Goal: Task Accomplishment & Management: Manage account settings

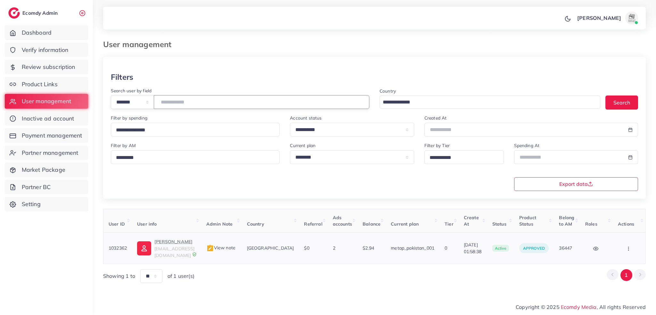
click at [624, 247] on button "button" at bounding box center [629, 248] width 22 height 14
click at [624, 247] on span "Assign to AM" at bounding box center [614, 248] width 33 height 6
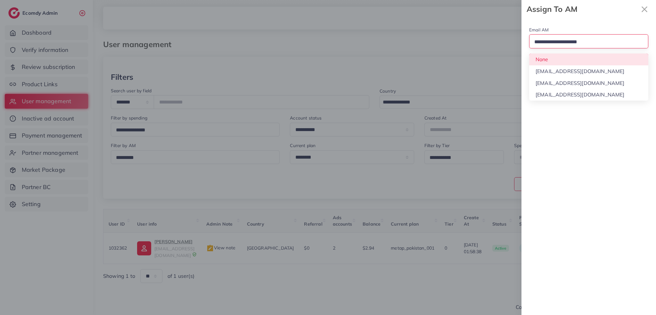
click at [575, 48] on div "Loading..." at bounding box center [589, 41] width 119 height 14
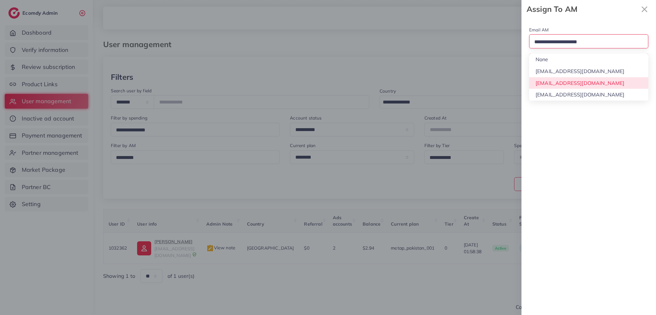
click at [575, 81] on div "Email AM Loading... None hadibaaslam@gmail.com natashashahid163@gmail.com wajah…" at bounding box center [589, 166] width 135 height 297
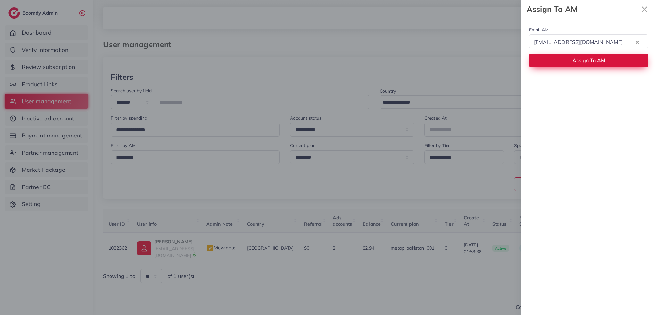
click at [572, 63] on button "Assign To AM" at bounding box center [589, 61] width 119 height 14
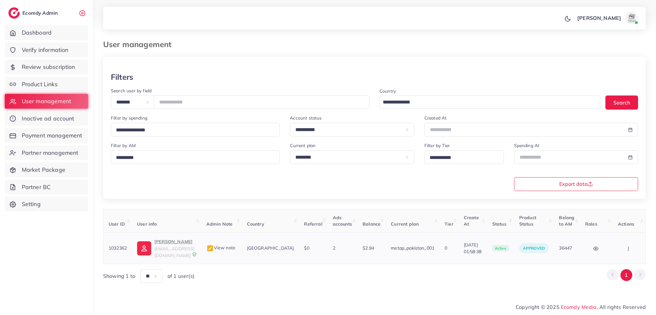
click at [163, 246] on p "Muhammad shehryar" at bounding box center [175, 242] width 42 height 8
click at [626, 250] on button "button" at bounding box center [629, 248] width 22 height 14
click at [626, 250] on span "Assign to AM" at bounding box center [614, 248] width 33 height 6
click at [0, 0] on div at bounding box center [0, 0] width 0 height 0
click at [632, 254] on button "button" at bounding box center [629, 248] width 22 height 14
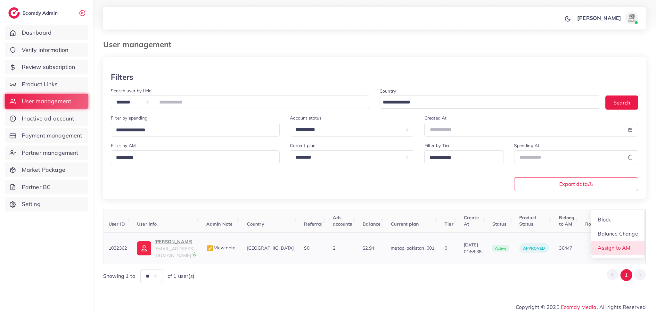
click at [632, 254] on link "Assign to AM" at bounding box center [618, 248] width 53 height 14
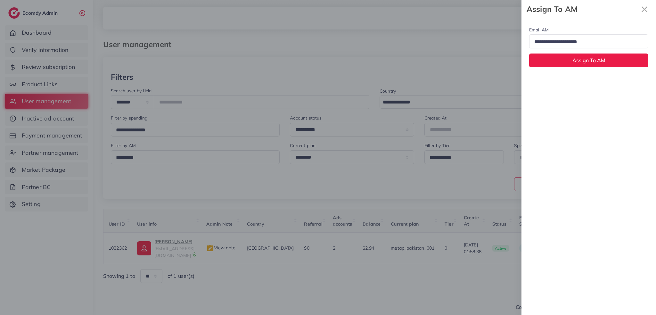
click at [559, 47] on div "Loading..." at bounding box center [589, 41] width 119 height 14
click at [554, 42] on input "Search for option" at bounding box center [586, 42] width 108 height 10
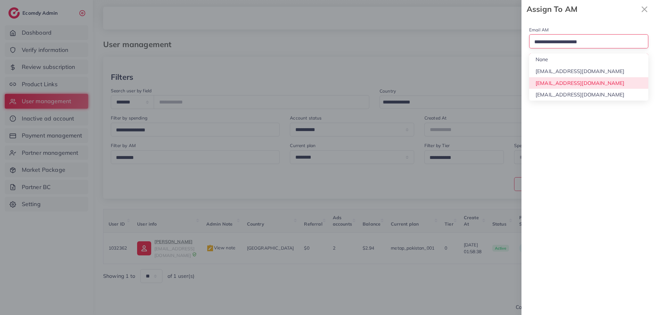
click at [560, 81] on div "Email AM Loading... None hadibaaslam@gmail.com natashashahid163@gmail.com wajah…" at bounding box center [589, 166] width 135 height 297
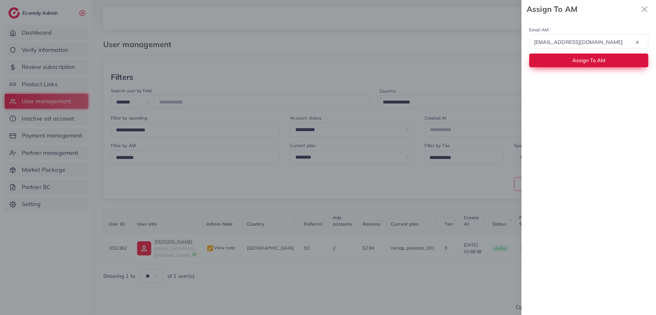
click at [562, 63] on button "Assign To AM" at bounding box center [589, 61] width 119 height 14
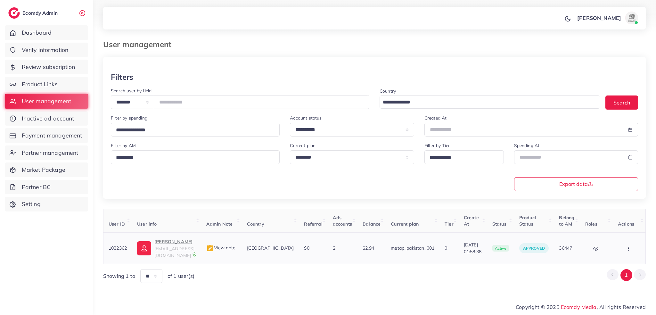
click at [624, 258] on td "Block Balance Change Assign to AM" at bounding box center [629, 248] width 33 height 31
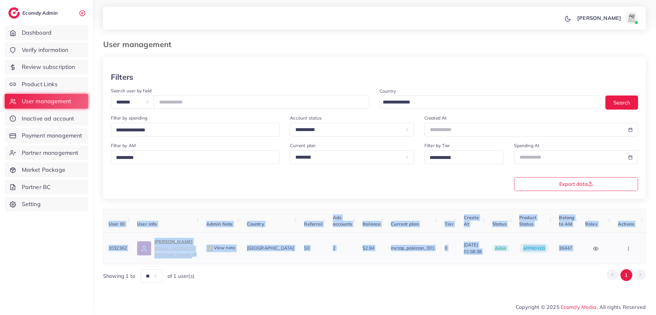
click at [624, 258] on td "Block Balance Change Assign to AM" at bounding box center [629, 248] width 33 height 31
click at [625, 254] on button "button" at bounding box center [629, 248] width 22 height 14
click at [0, 0] on link "Assign to AM" at bounding box center [0, 0] width 0 height 0
click at [0, 0] on div at bounding box center [0, 0] width 0 height 0
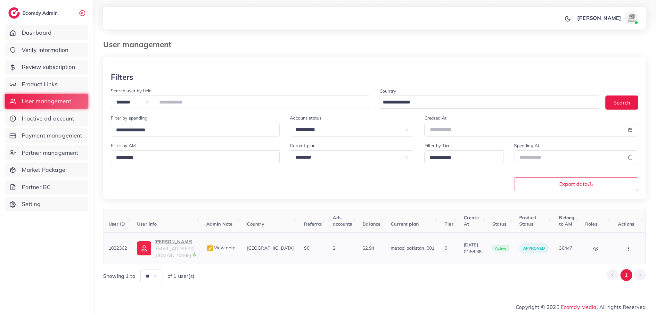
click at [627, 241] on td "Block Balance Change Assign to AM" at bounding box center [629, 248] width 33 height 31
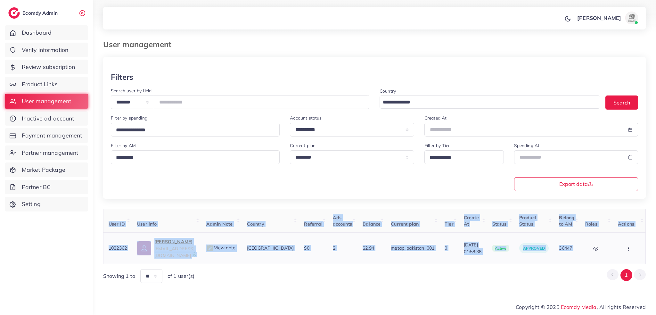
click at [627, 241] on td "Block Balance Change Assign to AM" at bounding box center [629, 248] width 33 height 31
click at [630, 244] on button "button" at bounding box center [629, 248] width 22 height 14
click at [630, 248] on link "Assign to AM" at bounding box center [618, 248] width 53 height 14
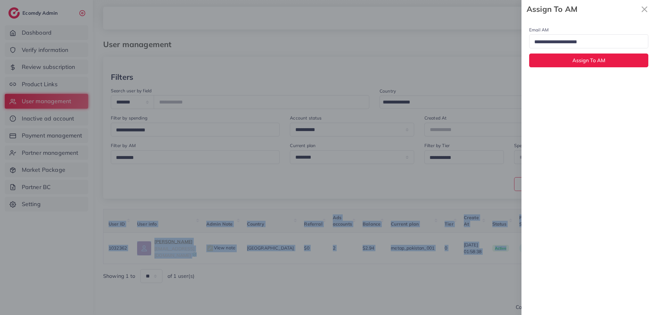
click at [580, 35] on div "Loading..." at bounding box center [589, 41] width 119 height 14
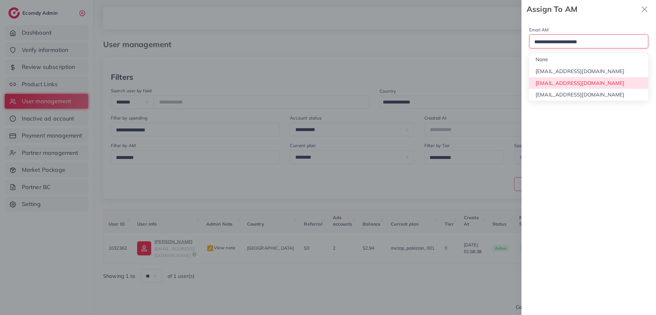
click at [584, 79] on div "Email AM Loading... None hadibaaslam@gmail.com natashashahid163@gmail.com wajah…" at bounding box center [589, 166] width 135 height 297
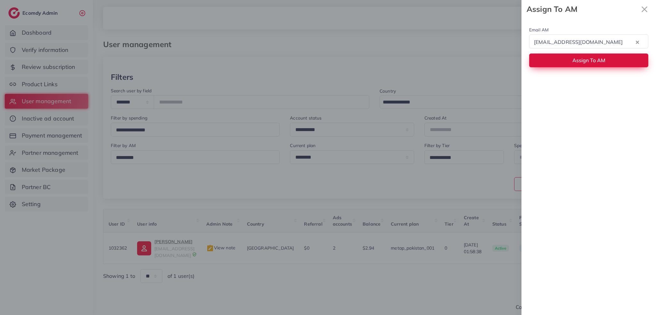
click at [588, 63] on span "Assign To AM" at bounding box center [589, 60] width 33 height 6
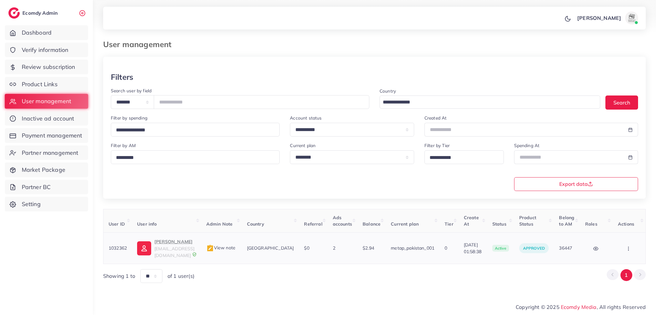
click at [629, 247] on icon "button" at bounding box center [628, 248] width 5 height 5
click at [629, 247] on span "Assign to AM" at bounding box center [614, 248] width 33 height 6
click at [0, 0] on div at bounding box center [0, 0] width 0 height 0
click at [635, 246] on button "button" at bounding box center [629, 248] width 22 height 14
click at [635, 246] on link "Assign to AM" at bounding box center [618, 248] width 53 height 14
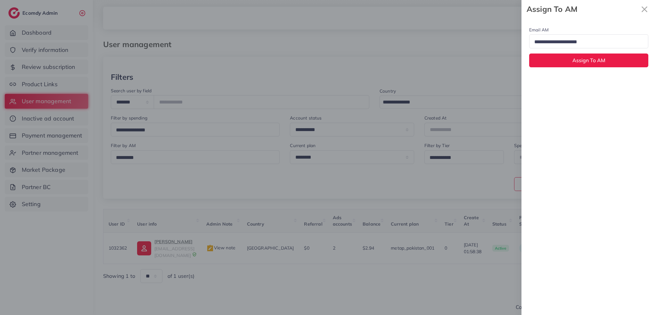
click at [557, 44] on input "Search for option" at bounding box center [586, 42] width 108 height 10
drag, startPoint x: 557, startPoint y: 44, endPoint x: 562, endPoint y: 69, distance: 24.9
click at [557, 44] on input "Search for option" at bounding box center [586, 42] width 108 height 10
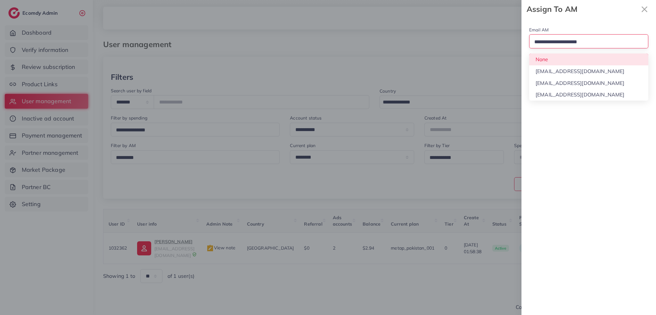
click at [558, 56] on div "Email AM Loading... None hadibaaslam@gmail.com natashashahid163@gmail.com wajah…" at bounding box center [589, 46] width 135 height 57
click at [558, 56] on button "Assign To AM" at bounding box center [589, 61] width 119 height 14
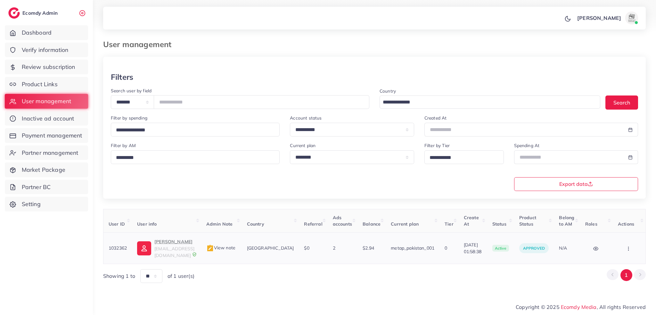
click at [625, 254] on button "button" at bounding box center [629, 248] width 22 height 14
click at [0, 0] on link "Assign to AM" at bounding box center [0, 0] width 0 height 0
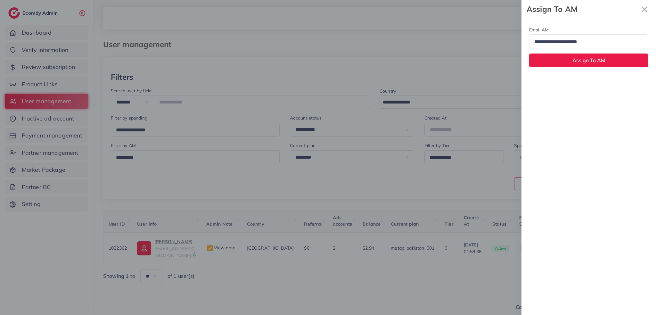
click at [569, 42] on input "Search for option" at bounding box center [586, 42] width 108 height 10
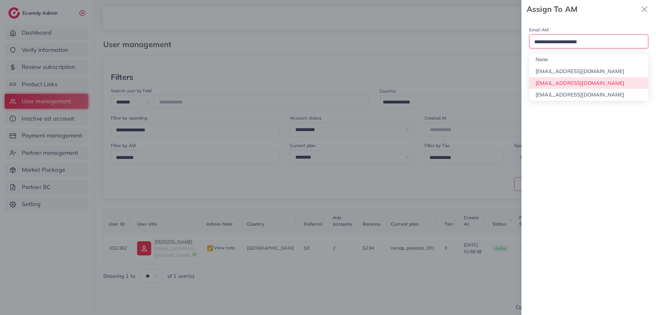
click at [568, 80] on div "Email AM Loading... None hadibaaslam@gmail.com natashashahid163@gmail.com wajah…" at bounding box center [589, 166] width 135 height 297
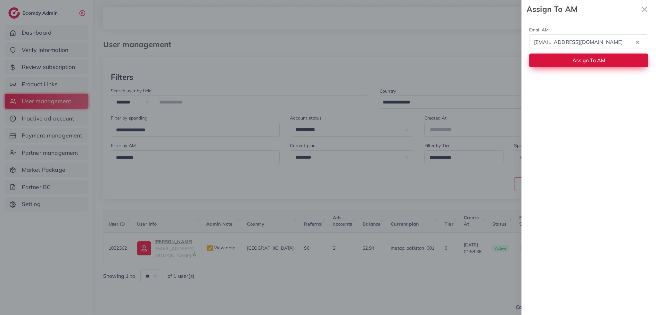
click at [569, 62] on button "Assign To AM" at bounding box center [589, 61] width 119 height 14
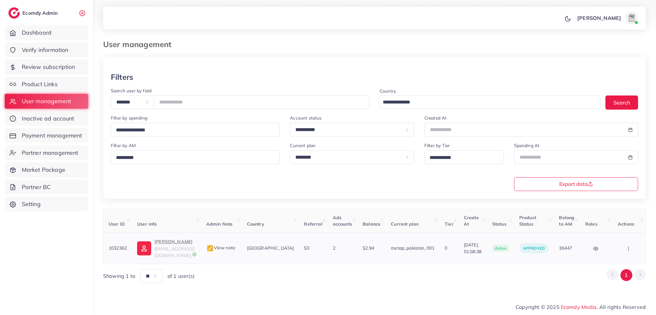
click at [631, 252] on button "button" at bounding box center [629, 248] width 22 height 14
click at [631, 252] on link "Assign to AM" at bounding box center [618, 248] width 53 height 14
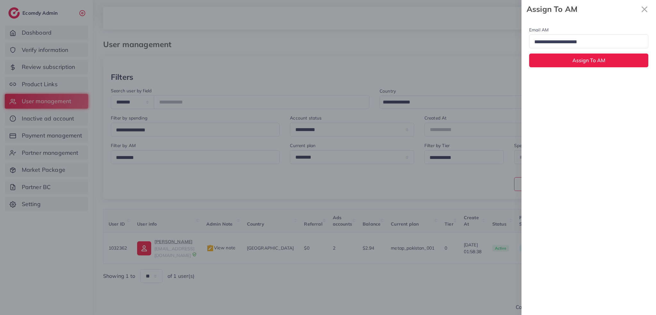
click at [566, 39] on input "Search for option" at bounding box center [586, 42] width 108 height 10
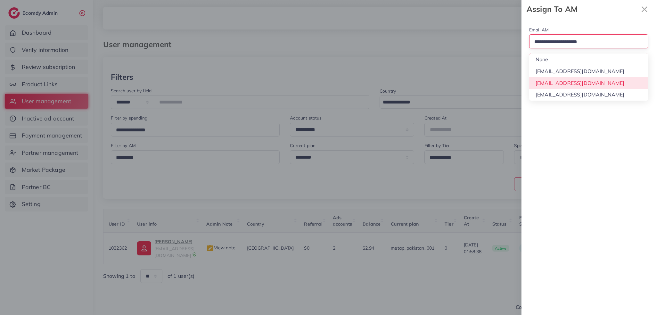
click at [571, 79] on div "Email AM Loading... None hadibaaslam@gmail.com natashashahid163@gmail.com wajah…" at bounding box center [589, 166] width 135 height 297
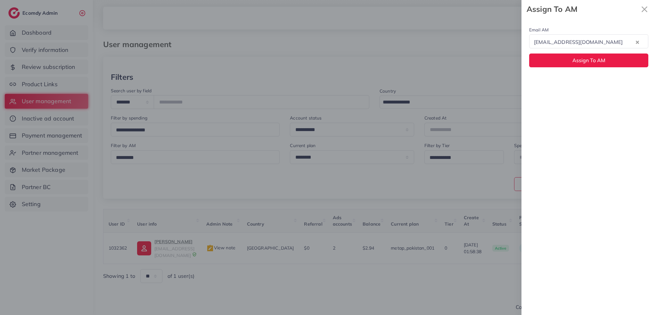
click at [571, 68] on div "Email AM natashashahid163@gmail.com Loading... Assign To AM" at bounding box center [589, 46] width 135 height 57
click at [572, 63] on button "Assign To AM" at bounding box center [589, 61] width 119 height 14
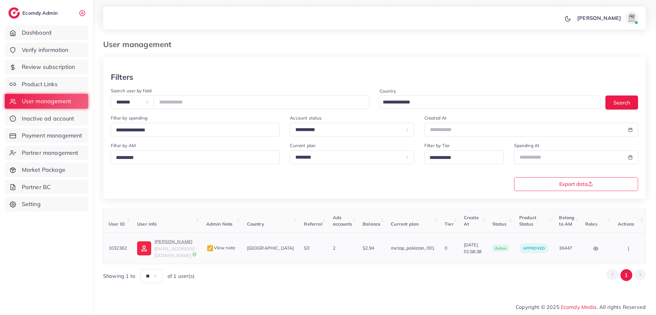
click at [625, 252] on button "button" at bounding box center [629, 248] width 22 height 14
click at [625, 251] on span "Assign to AM" at bounding box center [614, 248] width 33 height 6
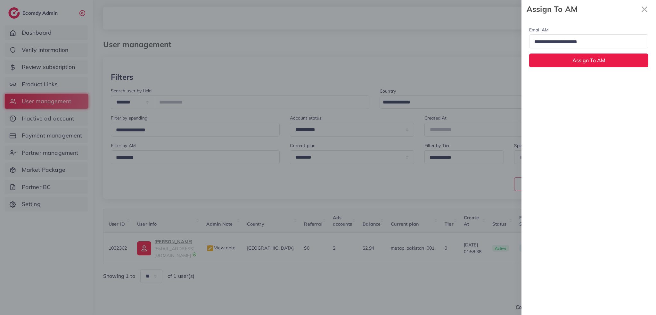
click at [581, 48] on div "Loading..." at bounding box center [589, 41] width 119 height 14
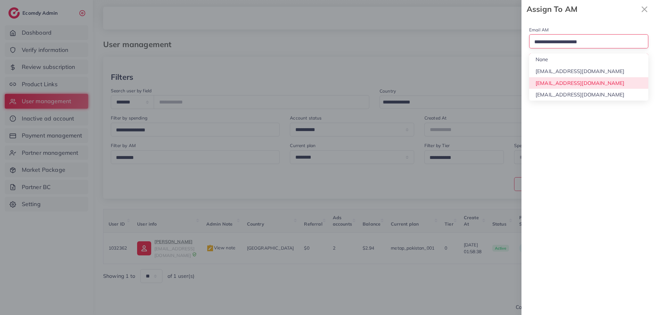
click at [579, 80] on div "Email AM Loading... None hadibaaslam@gmail.com natashashahid163@gmail.com wajah…" at bounding box center [589, 166] width 135 height 297
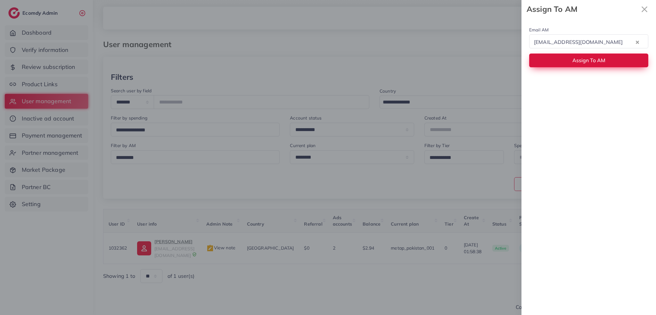
click at [584, 60] on span "Assign To AM" at bounding box center [589, 60] width 33 height 6
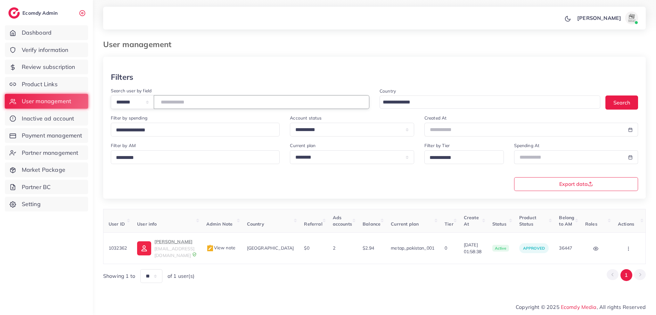
click at [184, 104] on input "*******" at bounding box center [262, 102] width 216 height 14
click at [192, 242] on p "Shahzaib Raza" at bounding box center [175, 242] width 42 height 8
click at [622, 245] on button "button" at bounding box center [629, 248] width 22 height 14
click at [622, 249] on span "Assign to AM" at bounding box center [614, 252] width 33 height 6
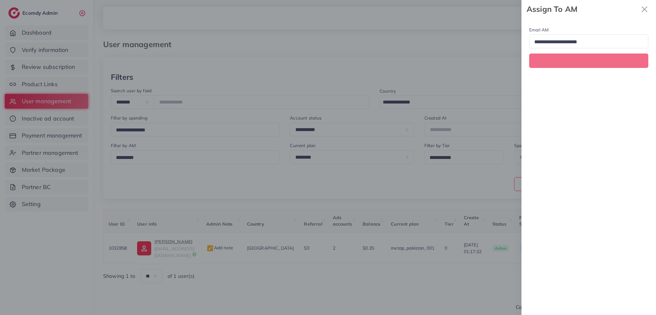
scroll to position [0, 0]
click at [553, 43] on input "Search for option" at bounding box center [586, 42] width 108 height 10
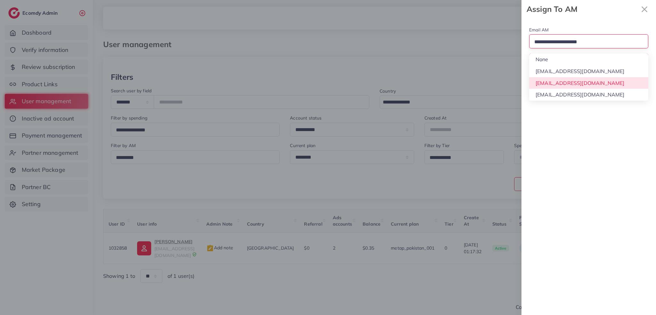
click at [561, 79] on div "Email AM Loading... None hadibaaslam@gmail.com natashashahid163@gmail.com wajah…" at bounding box center [589, 166] width 135 height 297
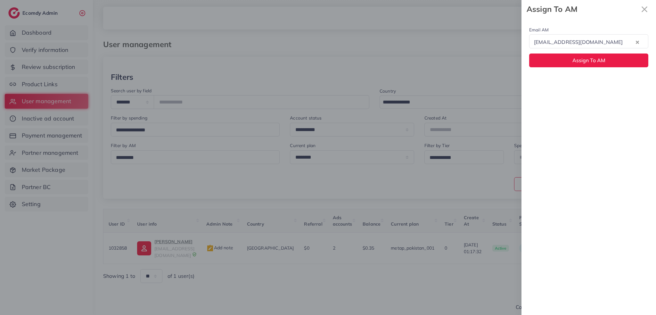
click at [561, 79] on div "Email AM natashashahid163@gmail.com Loading... None hadibaaslam@gmail.com natas…" at bounding box center [589, 166] width 135 height 297
click at [562, 59] on button "Assign To AM" at bounding box center [589, 61] width 119 height 14
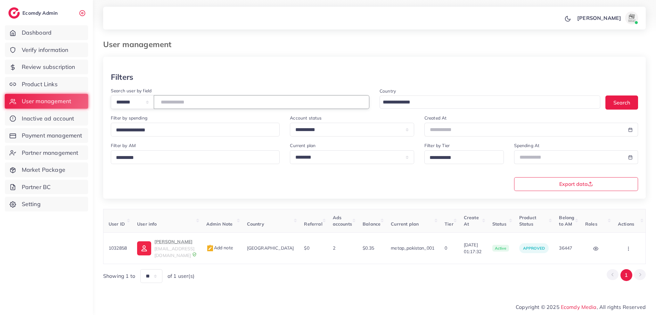
click at [211, 97] on input "*******" at bounding box center [262, 102] width 216 height 14
click at [171, 238] on td "Muhammad Talha maliktalha331@gmail.com" at bounding box center [166, 248] width 69 height 31
click at [171, 242] on p "Muhammad Talha" at bounding box center [175, 242] width 42 height 8
click at [201, 106] on input "*******" at bounding box center [262, 102] width 216 height 14
click at [632, 250] on button "button" at bounding box center [629, 248] width 22 height 14
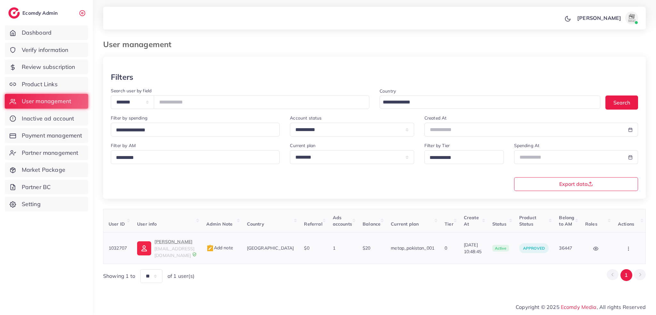
scroll to position [1, 0]
click at [632, 250] on link "Assign to AM" at bounding box center [618, 252] width 53 height 14
click at [0, 0] on div at bounding box center [0, 0] width 0 height 0
click at [631, 246] on icon "button" at bounding box center [628, 248] width 5 height 5
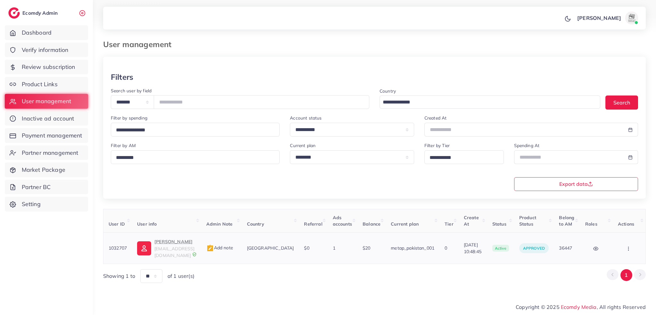
scroll to position [1, 0]
click at [631, 245] on link "Assign to AM" at bounding box center [618, 252] width 53 height 14
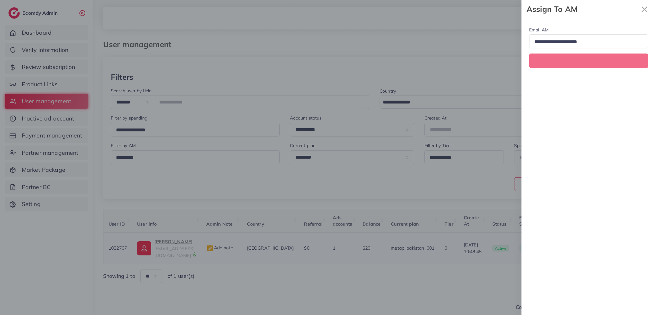
scroll to position [0, 0]
click at [566, 43] on input "Search for option" at bounding box center [586, 42] width 108 height 10
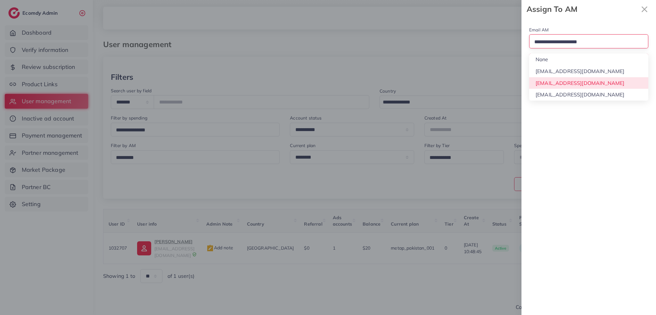
click at [565, 79] on div "Email AM Loading... None hadibaaslam@gmail.com natashashahid163@gmail.com wajah…" at bounding box center [589, 166] width 135 height 297
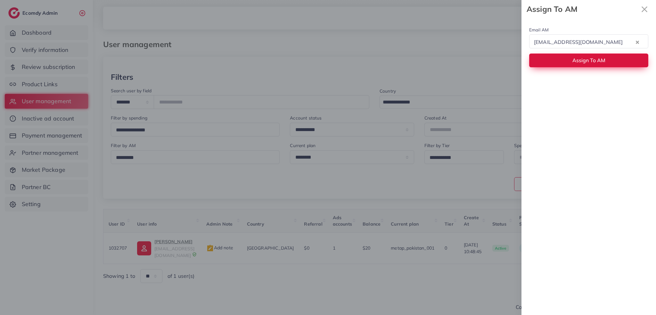
click at [604, 63] on span "Assign To AM" at bounding box center [589, 60] width 33 height 6
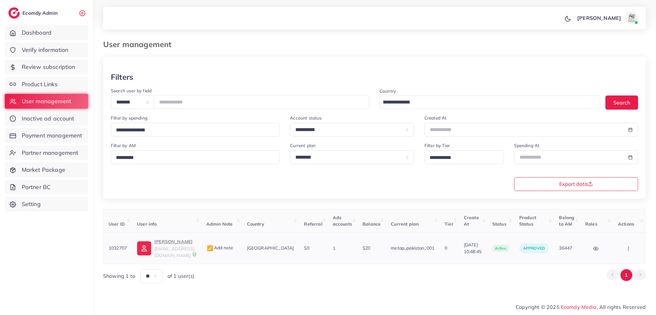
click at [183, 242] on p "Muhammad Talha" at bounding box center [175, 242] width 42 height 8
click at [629, 249] on button "button" at bounding box center [629, 248] width 22 height 14
click at [629, 249] on link "Assign to AM" at bounding box center [618, 252] width 53 height 14
click at [0, 0] on div at bounding box center [0, 0] width 0 height 0
click at [631, 246] on button "button" at bounding box center [629, 248] width 22 height 14
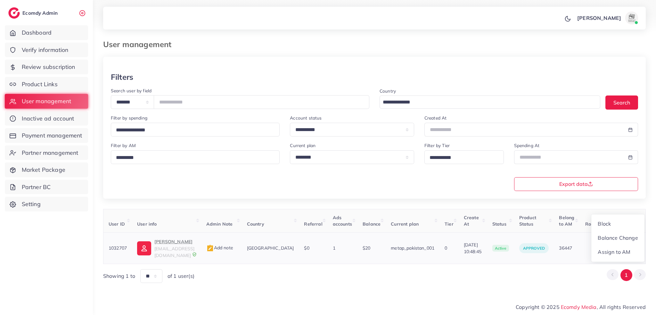
scroll to position [1, 0]
click at [631, 246] on link "Assign to AM" at bounding box center [618, 252] width 53 height 14
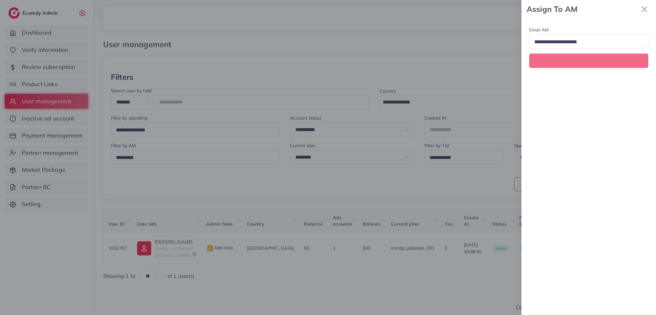
scroll to position [0, 0]
click at [566, 42] on input "Search for option" at bounding box center [586, 42] width 108 height 10
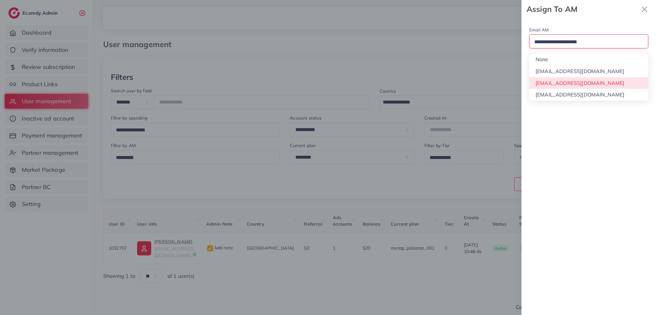
click at [567, 87] on div "Email AM Loading... None hadibaaslam@gmail.com natashashahid163@gmail.com wajah…" at bounding box center [589, 166] width 135 height 297
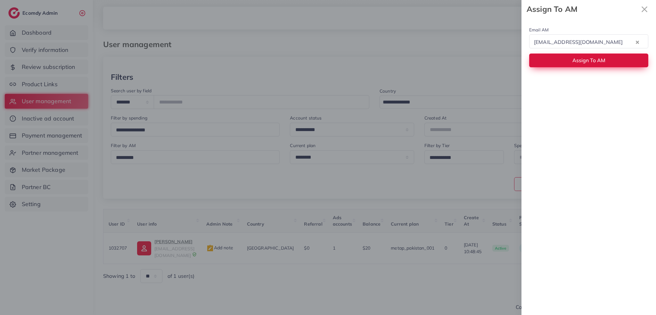
click at [577, 66] on button "Assign To AM" at bounding box center [589, 61] width 119 height 14
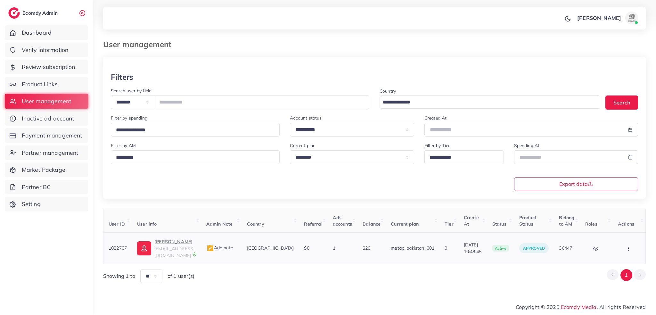
click at [635, 241] on button "button" at bounding box center [629, 248] width 22 height 14
click at [635, 241] on link "Balance Change" at bounding box center [618, 238] width 53 height 14
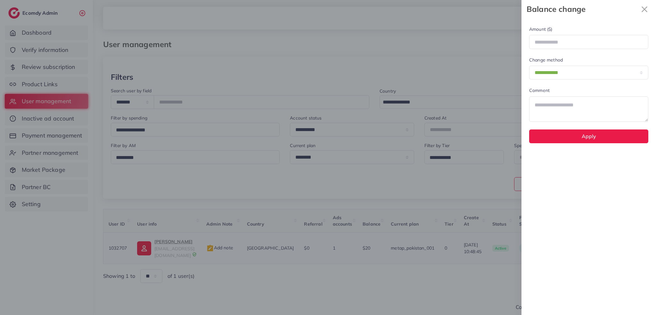
scroll to position [0, 0]
click at [483, 170] on div at bounding box center [328, 157] width 656 height 315
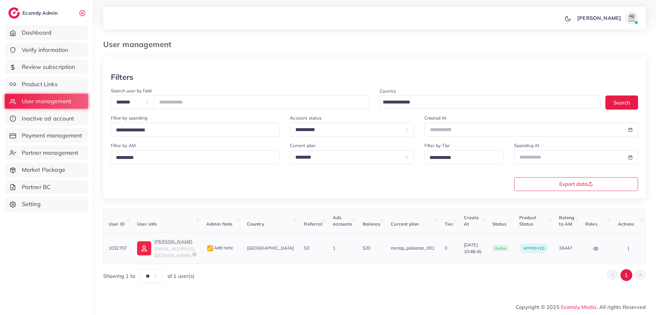
click at [631, 247] on icon "button" at bounding box center [628, 248] width 5 height 5
click at [631, 247] on link "Assign to AM" at bounding box center [618, 252] width 53 height 14
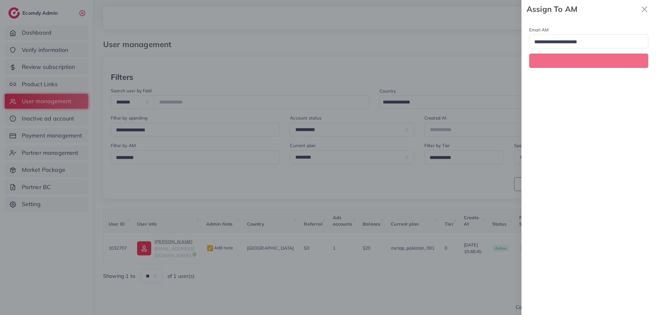
scroll to position [0, 0]
click at [591, 48] on div "Email AM Loading... Assign To AM" at bounding box center [589, 46] width 135 height 57
click at [596, 38] on input "Search for option" at bounding box center [586, 42] width 108 height 10
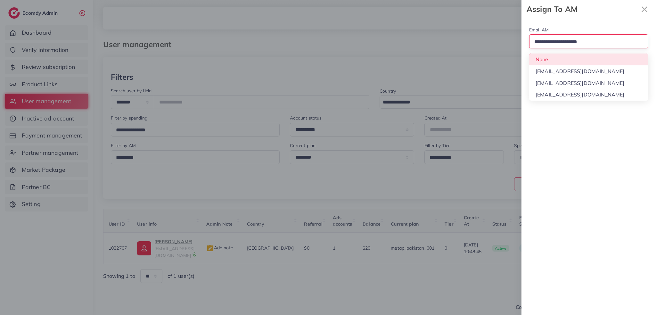
click at [601, 60] on div "Email AM Loading... None hadibaaslam@gmail.com natashashahid163@gmail.com wajah…" at bounding box center [589, 46] width 135 height 57
click at [601, 60] on span "Assign To AM" at bounding box center [589, 60] width 33 height 6
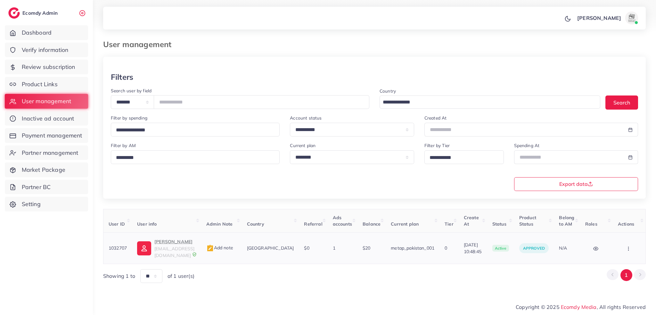
click at [632, 248] on button "button" at bounding box center [629, 248] width 22 height 14
click at [0, 0] on link "Assign to AM" at bounding box center [0, 0] width 0 height 0
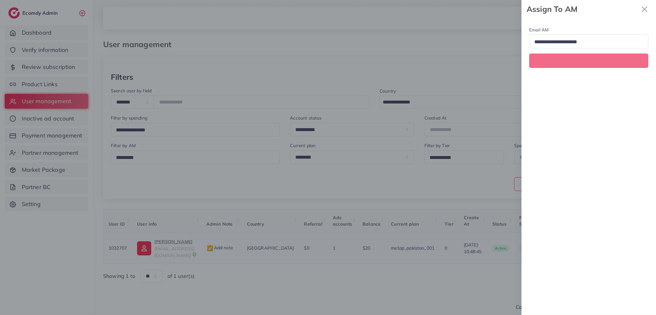
click at [632, 248] on div at bounding box center [328, 157] width 656 height 315
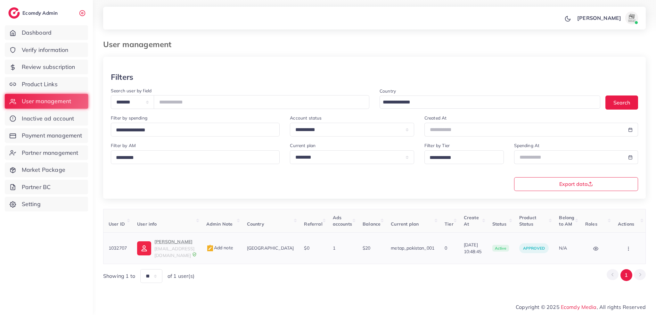
click at [631, 249] on button "button" at bounding box center [629, 248] width 22 height 14
click at [631, 249] on link "Assign to AM" at bounding box center [618, 252] width 53 height 14
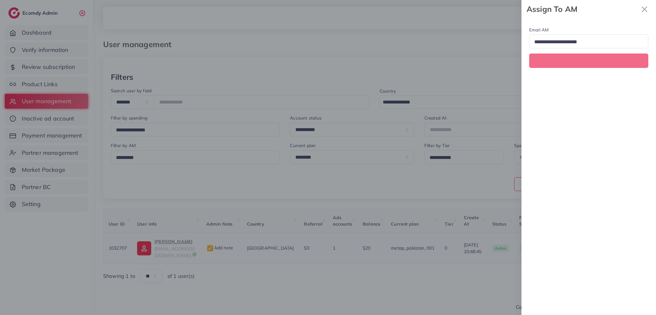
scroll to position [0, 0]
click at [598, 40] on input "Search for option" at bounding box center [586, 42] width 108 height 10
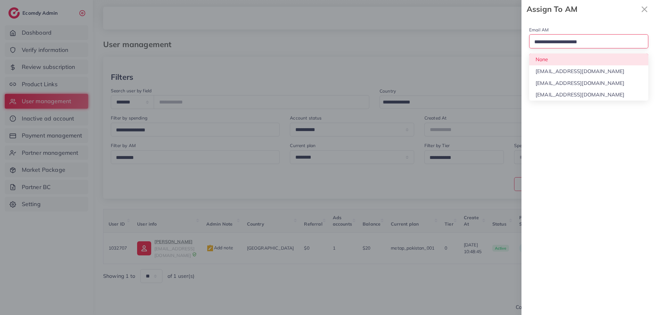
click at [598, 40] on input "Search for option" at bounding box center [586, 42] width 108 height 10
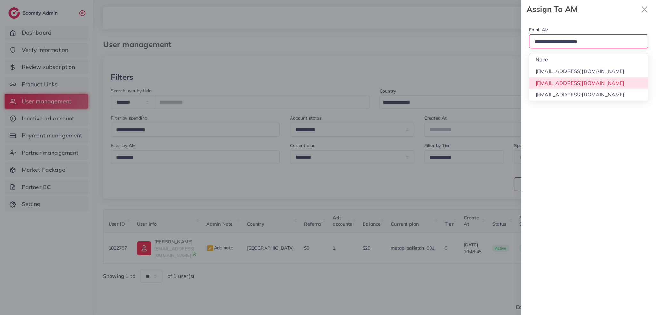
click at [591, 84] on div "Email AM Loading... None hadibaaslam@gmail.com natashashahid163@gmail.com wajah…" at bounding box center [589, 166] width 135 height 297
drag, startPoint x: 591, startPoint y: 84, endPoint x: 591, endPoint y: 72, distance: 12.5
click at [591, 84] on div "Email AM Loading... None hadibaaslam@gmail.com natashashahid163@gmail.com wajah…" at bounding box center [589, 166] width 135 height 297
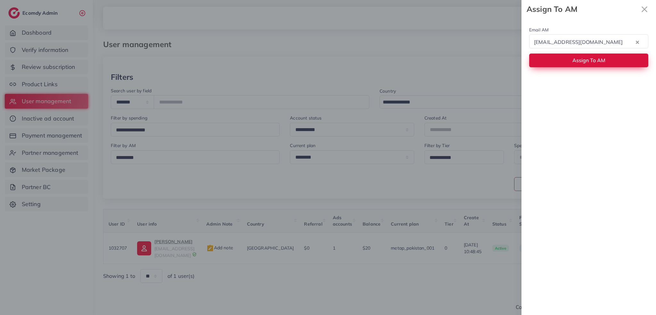
click at [591, 67] on button "Assign To AM" at bounding box center [589, 61] width 119 height 14
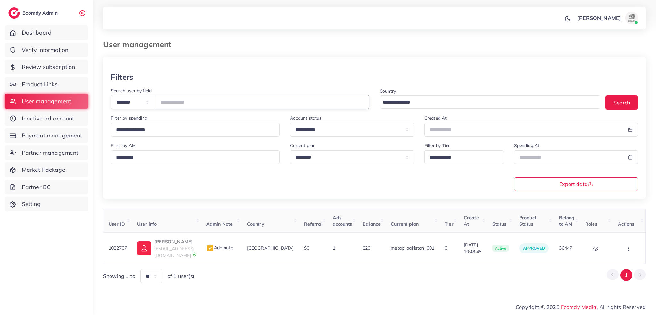
click at [225, 105] on input "*******" at bounding box center [262, 102] width 216 height 14
type input "*******"
click at [185, 242] on p "vogueapparel" at bounding box center [175, 242] width 42 height 8
click at [626, 245] on button "button" at bounding box center [629, 248] width 22 height 14
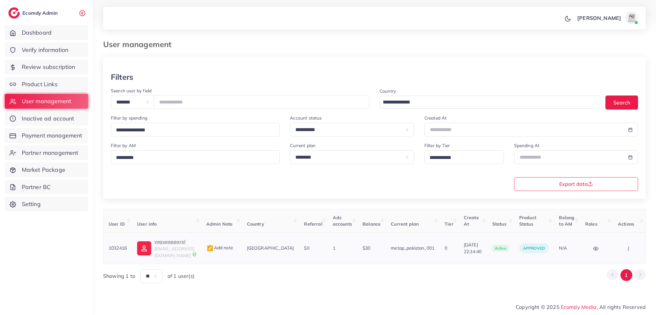
scroll to position [1, 0]
click at [0, 0] on span "Assign to AM" at bounding box center [0, 0] width 0 height 0
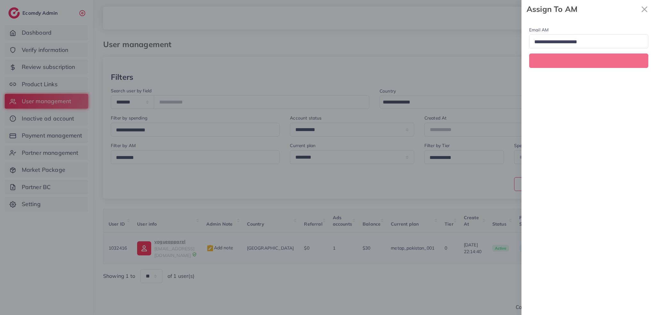
scroll to position [0, 0]
click at [567, 44] on input "Search for option" at bounding box center [586, 42] width 108 height 10
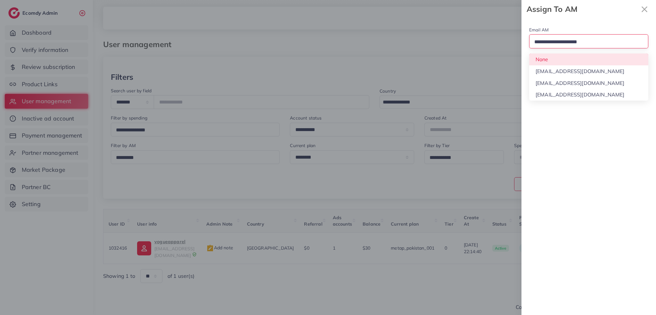
click at [569, 54] on div "Email AM Loading... None hadibaaslam@gmail.com natashashahid163@gmail.com wajah…" at bounding box center [589, 46] width 135 height 57
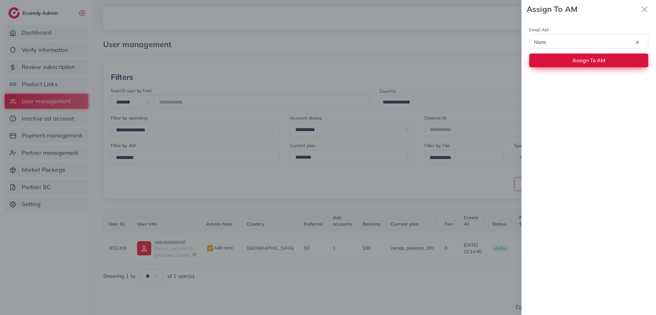
click at [569, 55] on button "Assign To AM" at bounding box center [589, 61] width 119 height 14
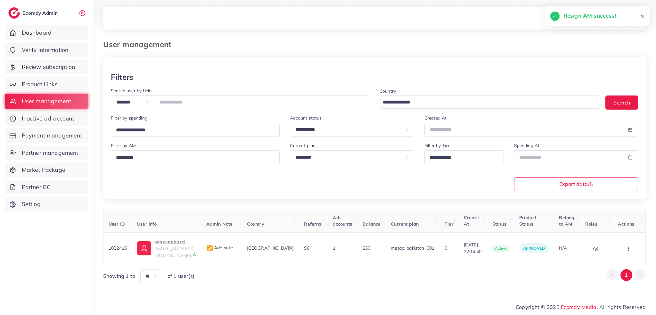
click at [631, 249] on button "button" at bounding box center [629, 248] width 22 height 14
click at [0, 0] on link "Assign to AM" at bounding box center [0, 0] width 0 height 0
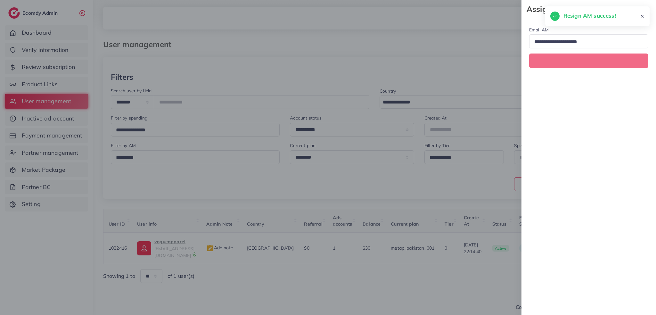
click at [631, 249] on div at bounding box center [328, 157] width 656 height 315
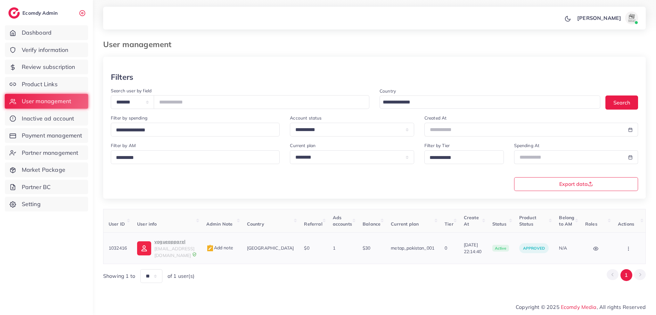
click at [639, 247] on button "button" at bounding box center [629, 248] width 22 height 14
click at [637, 247] on link "Assign to AM" at bounding box center [609, 252] width 53 height 14
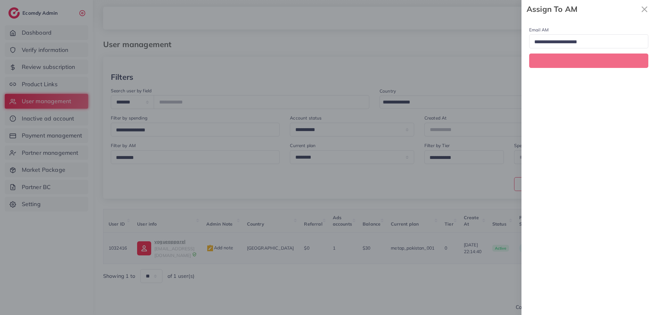
scroll to position [0, 0]
click at [556, 43] on input "Search for option" at bounding box center [586, 42] width 108 height 10
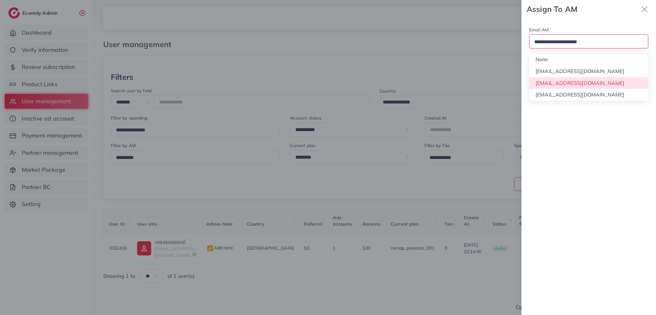
click at [561, 81] on div "Email AM Loading... None hadibaaslam@gmail.com natashashahid163@gmail.com wajah…" at bounding box center [589, 166] width 135 height 297
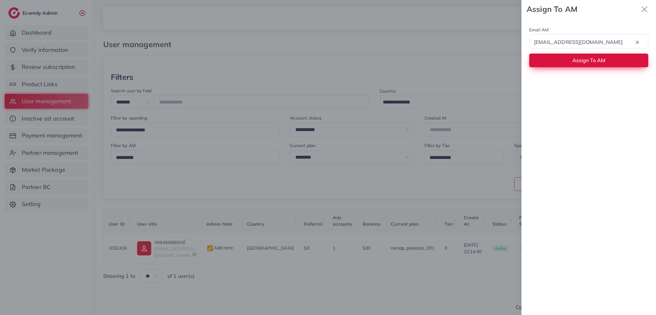
click at [568, 65] on button "Assign To AM" at bounding box center [589, 61] width 119 height 14
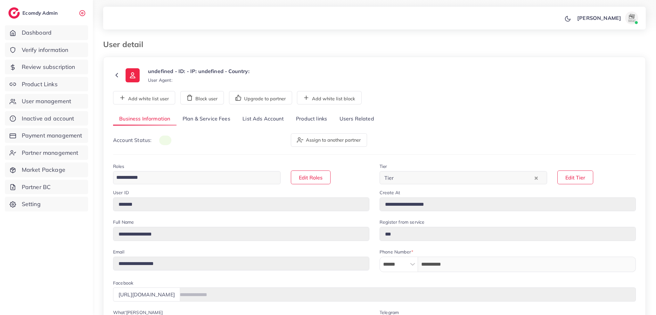
click at [265, 114] on link "List Ads Account" at bounding box center [264, 119] width 54 height 14
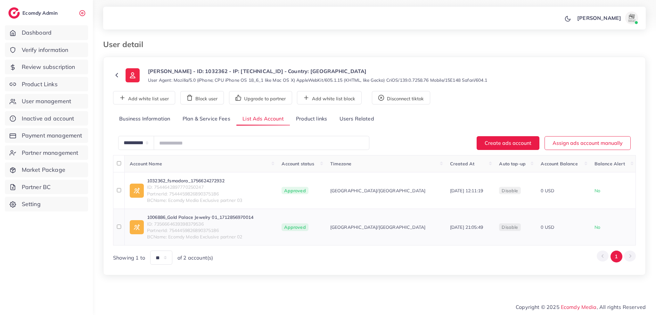
click at [210, 214] on link "1006886_Gold Palace Jewelry 01_1712856970014" at bounding box center [200, 217] width 106 height 6
click at [155, 224] on span "ID: 7356664639398379536" at bounding box center [200, 224] width 106 height 6
copy span "7356664639398379536"
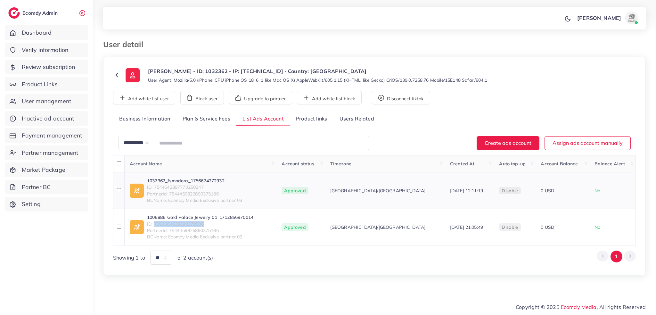
click at [205, 182] on link "1032362_fsmodora_1756624272932" at bounding box center [195, 181] width 96 height 6
click at [206, 182] on link "1032362_fsmodora_1756624272932" at bounding box center [195, 181] width 96 height 6
click at [154, 189] on span "ID: 7544642897770250247" at bounding box center [195, 187] width 96 height 6
copy span "7544642897770250247"
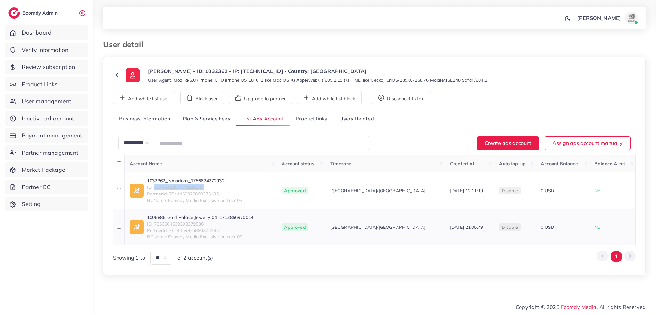
copy span "7544642897770250247"
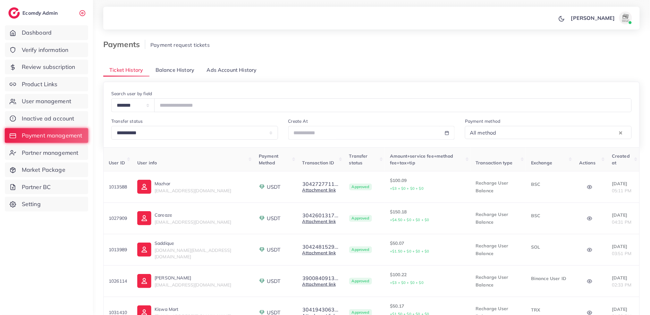
click at [169, 71] on span "Balance History" at bounding box center [174, 69] width 39 height 7
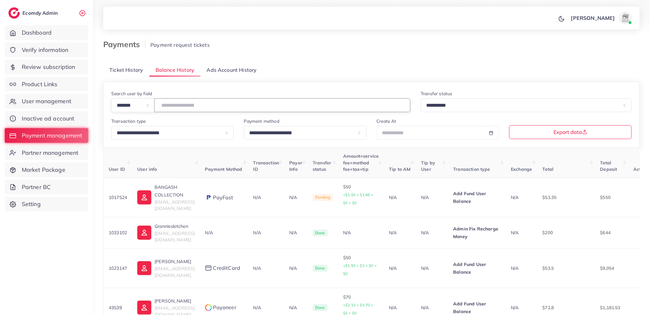
click at [181, 102] on input "number" at bounding box center [282, 105] width 256 height 14
type input "*******"
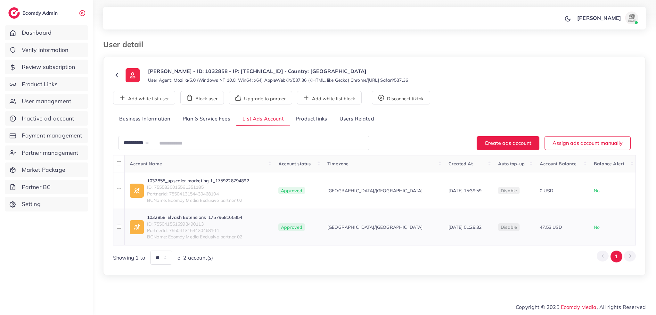
click at [195, 217] on link "1032858_Elvash Extensions_1757968165354" at bounding box center [195, 217] width 96 height 6
click at [155, 223] on span "ID: 7550415616998490113" at bounding box center [195, 224] width 96 height 6
click at [155, 222] on span "ID: 7550415616998490113" at bounding box center [195, 224] width 96 height 6
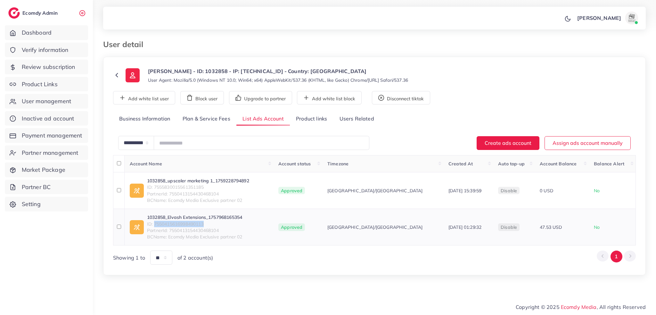
copy span "7550415616998490113"
click at [155, 186] on span "ID: 7555830015561351185" at bounding box center [198, 187] width 102 height 6
copy span "7555830015561351185"
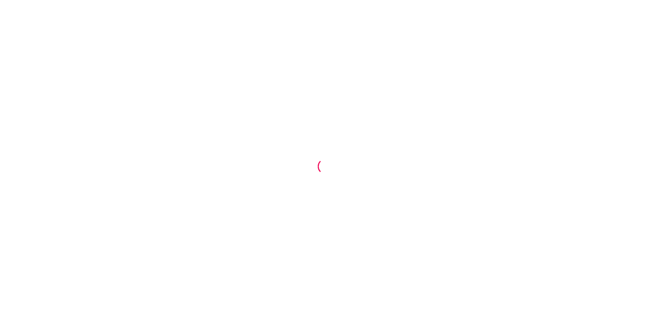
drag, startPoint x: 0, startPoint y: 0, endPoint x: 415, endPoint y: 64, distance: 419.7
click at [453, 77] on div at bounding box center [328, 157] width 656 height 315
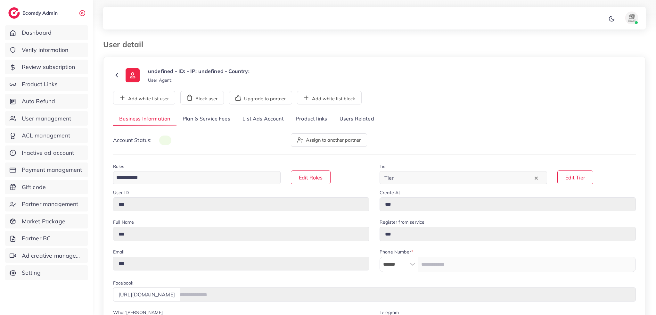
click at [276, 120] on link "List Ads Account" at bounding box center [264, 119] width 54 height 14
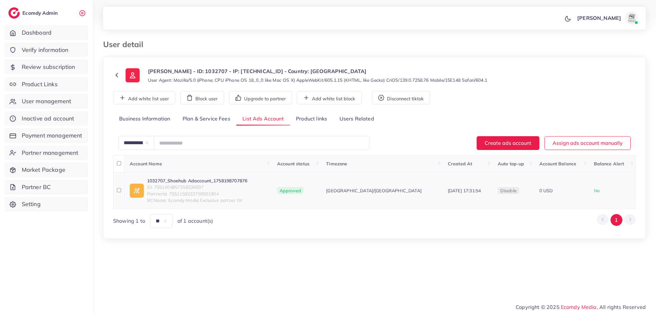
click at [215, 182] on link "1032707_Shoehub Adaccount_1758198707876" at bounding box center [197, 181] width 100 height 6
click at [156, 187] on span "ID: 7551404857358336007" at bounding box center [197, 187] width 100 height 6
copy span "7551404857358336007"
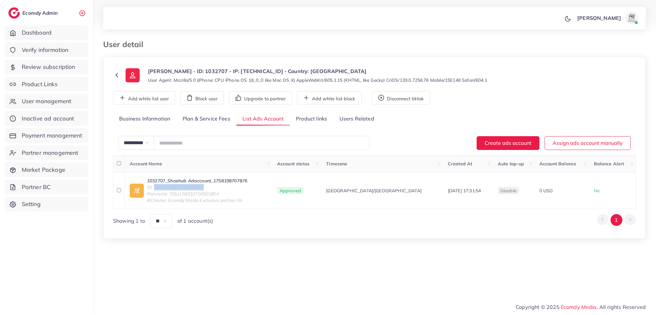
copy span "7551404857358336007"
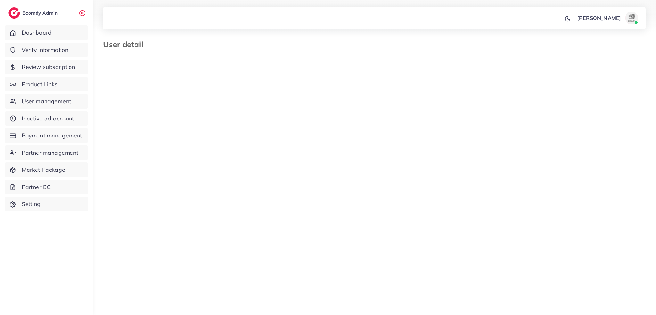
select select "********"
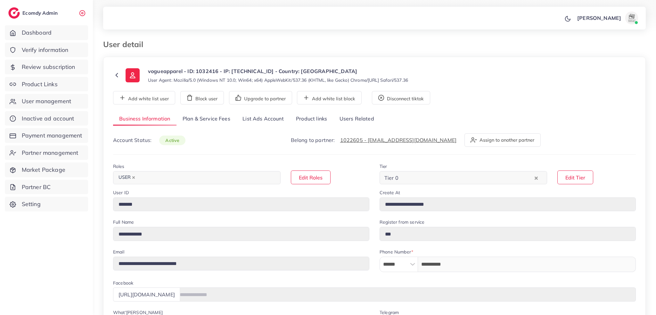
click at [260, 123] on link "List Ads Account" at bounding box center [264, 119] width 54 height 14
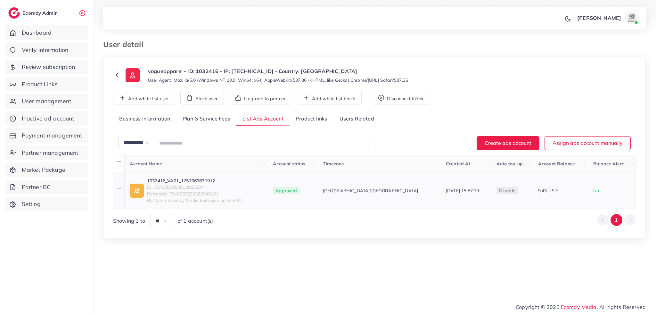
click at [155, 189] on span "ID: 7546556995612983304" at bounding box center [195, 187] width 96 height 6
copy span "7546556995612983304"
